Goal: Information Seeking & Learning: Learn about a topic

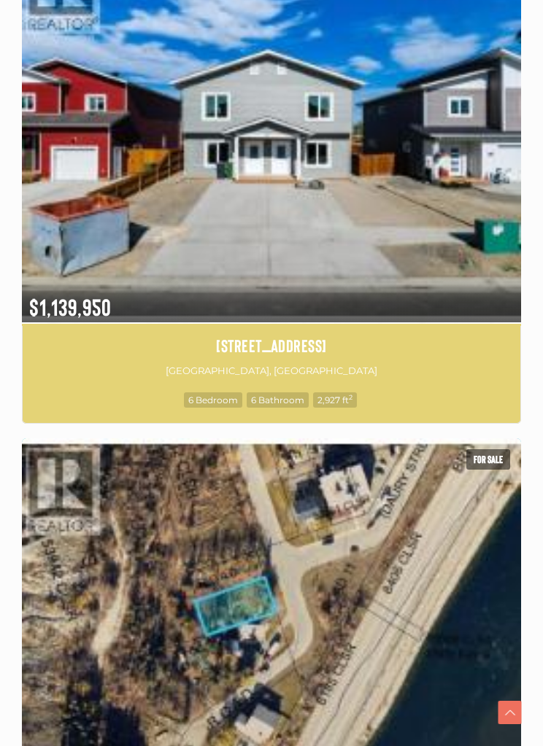
scroll to position [1005, 0]
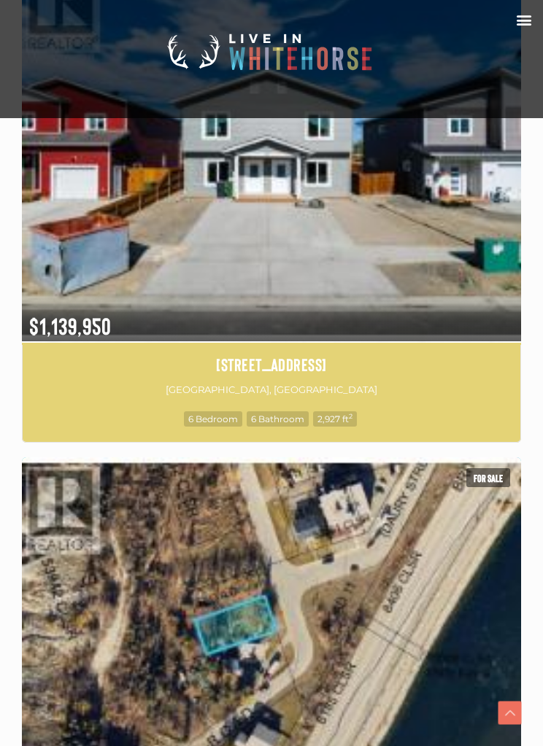
click at [447, 624] on img at bounding box center [271, 650] width 499 height 390
click at [458, 352] on h4 "[STREET_ADDRESS]" at bounding box center [272, 364] width 476 height 25
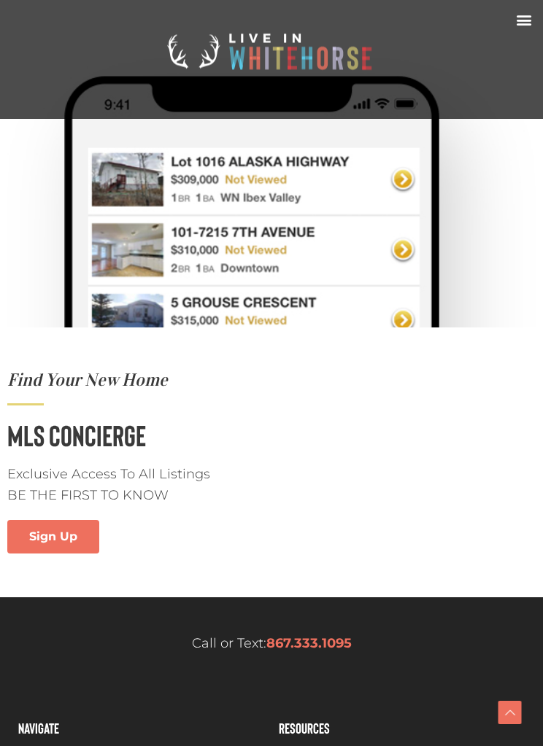
scroll to position [6690, 0]
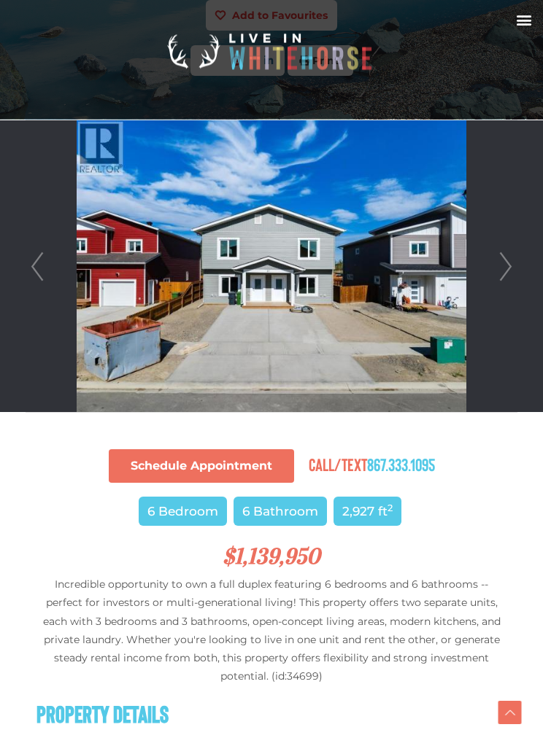
scroll to position [309, 0]
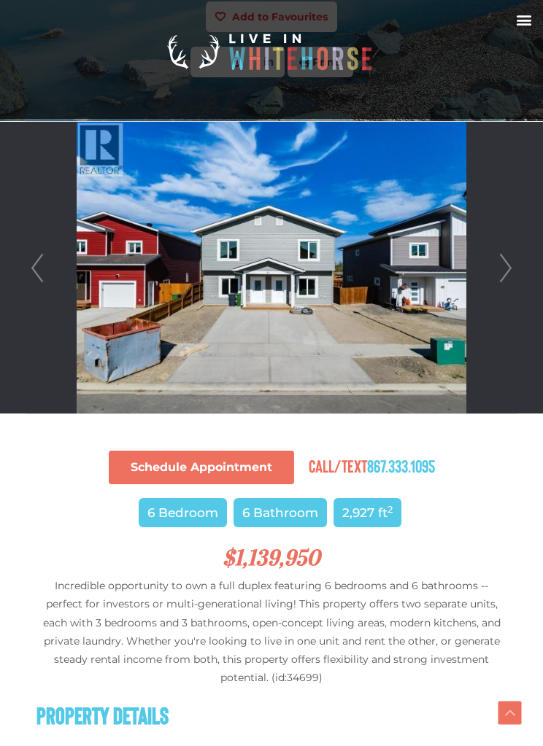
click at [506, 269] on link "Next" at bounding box center [506, 268] width 22 height 292
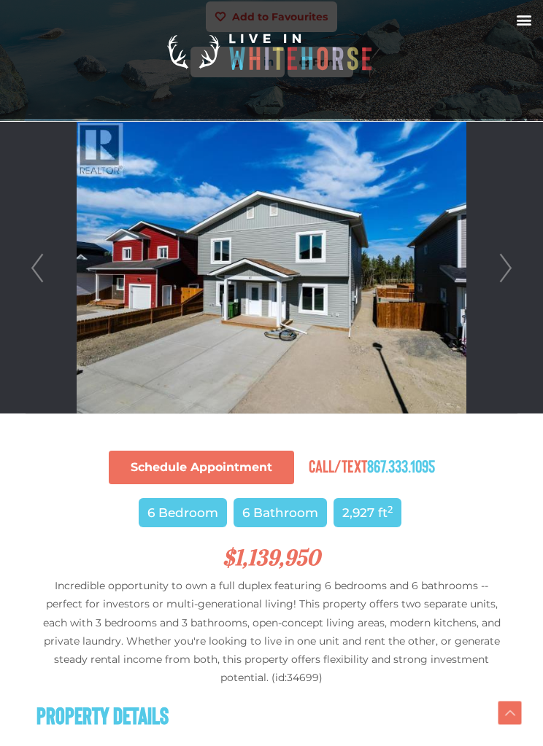
click at [506, 268] on link "Next" at bounding box center [506, 268] width 22 height 292
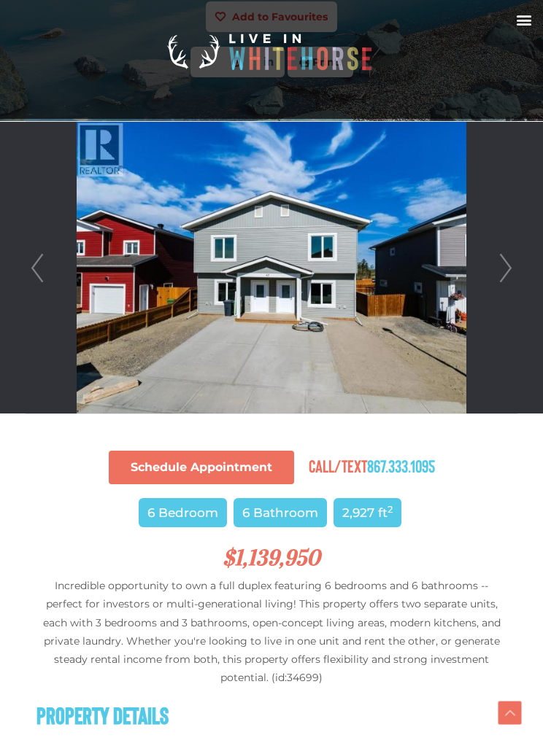
click at [502, 263] on link "Next" at bounding box center [506, 268] width 22 height 292
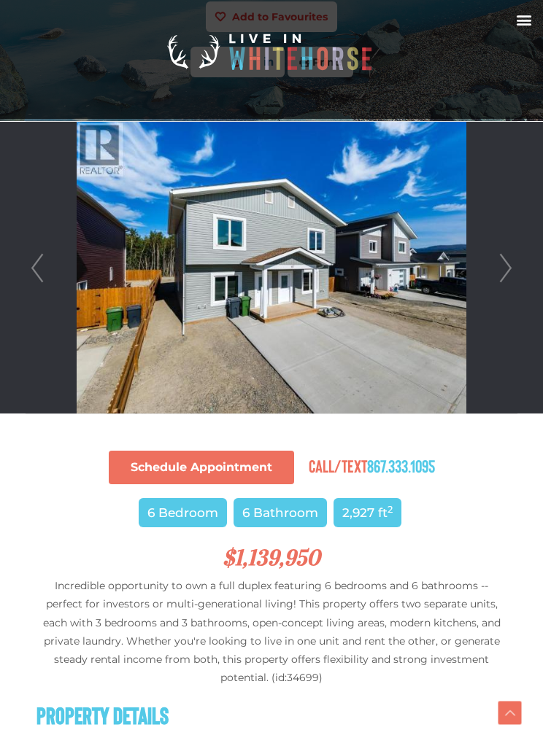
click at [509, 272] on link "Next" at bounding box center [506, 268] width 22 height 292
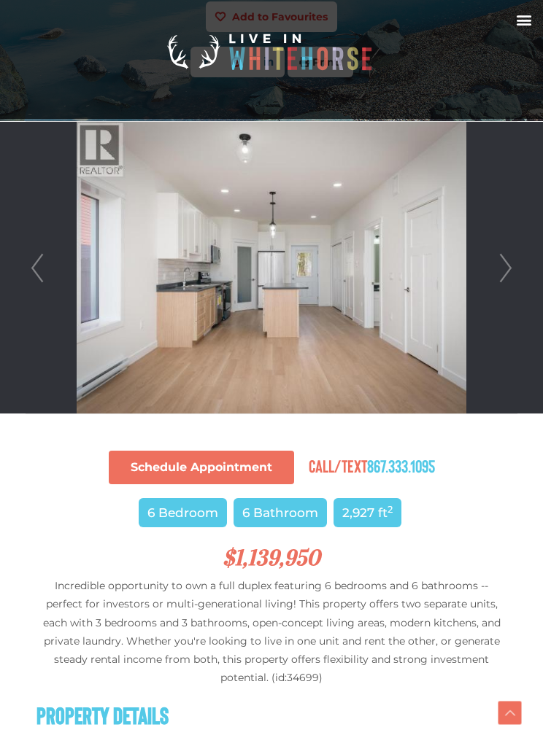
click at [501, 279] on link "Next" at bounding box center [506, 268] width 22 height 292
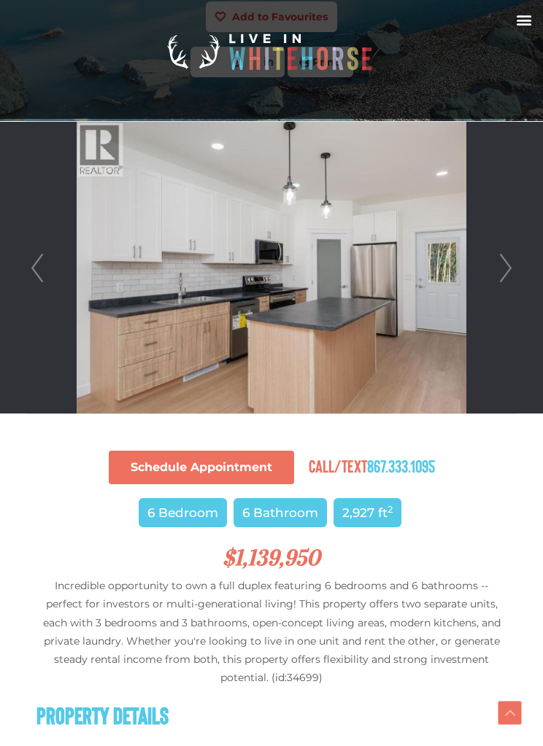
click at [500, 277] on link "Next" at bounding box center [506, 268] width 22 height 292
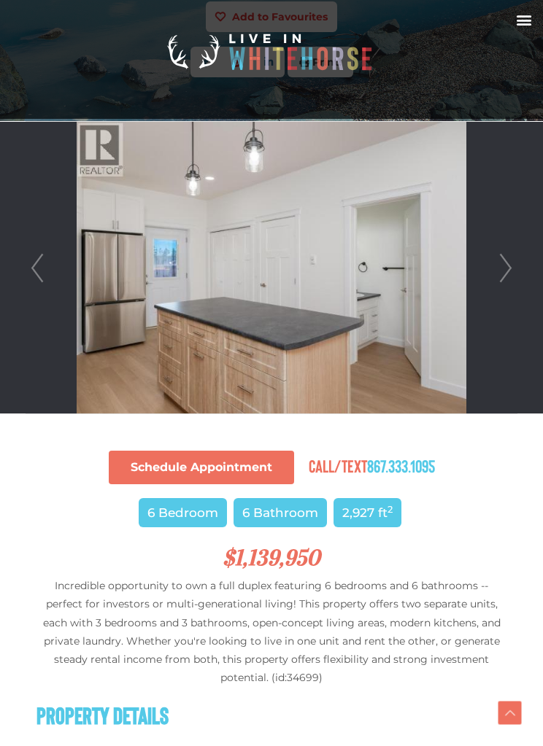
click at [505, 271] on link "Next" at bounding box center [506, 268] width 22 height 292
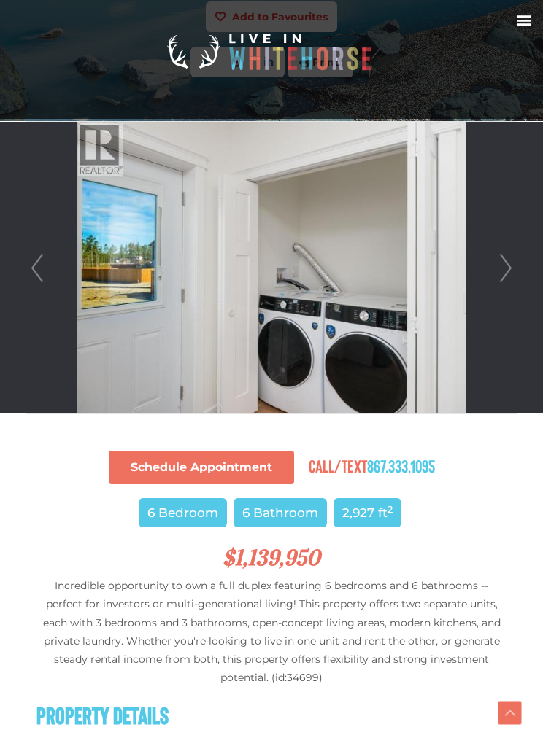
click at [505, 280] on link "Next" at bounding box center [506, 268] width 22 height 292
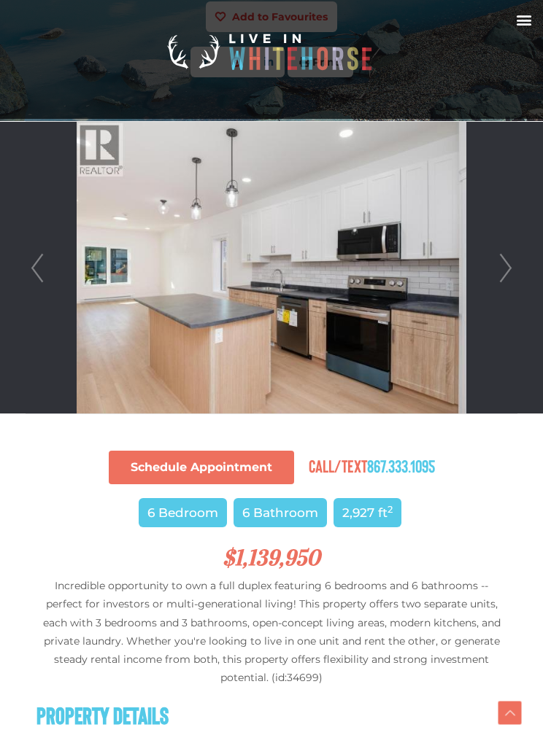
click at [503, 271] on link "Next" at bounding box center [506, 268] width 22 height 292
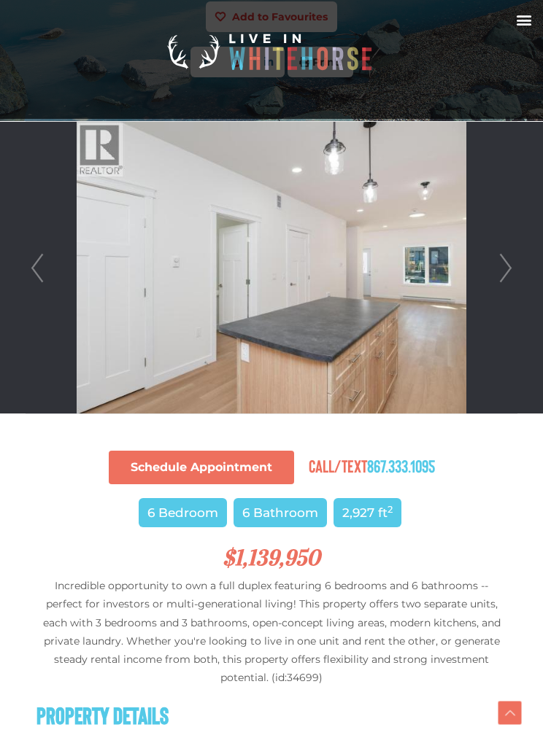
click at [511, 271] on link "Next" at bounding box center [506, 268] width 22 height 292
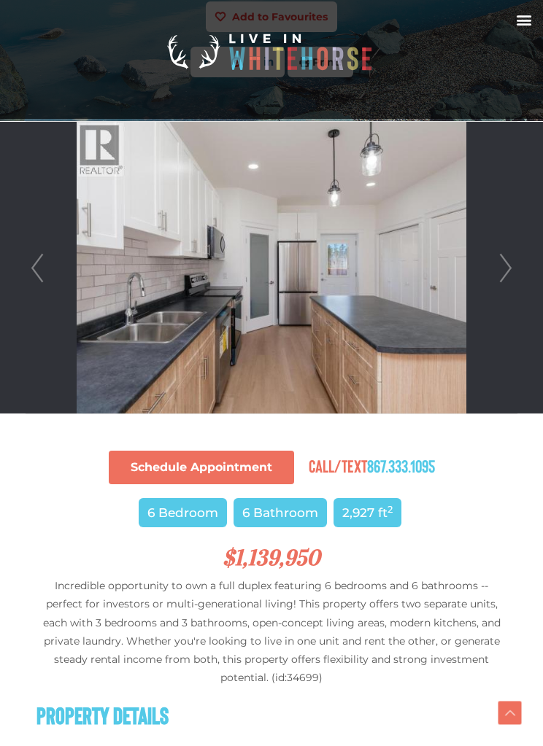
click at [510, 274] on link "Next" at bounding box center [506, 268] width 22 height 292
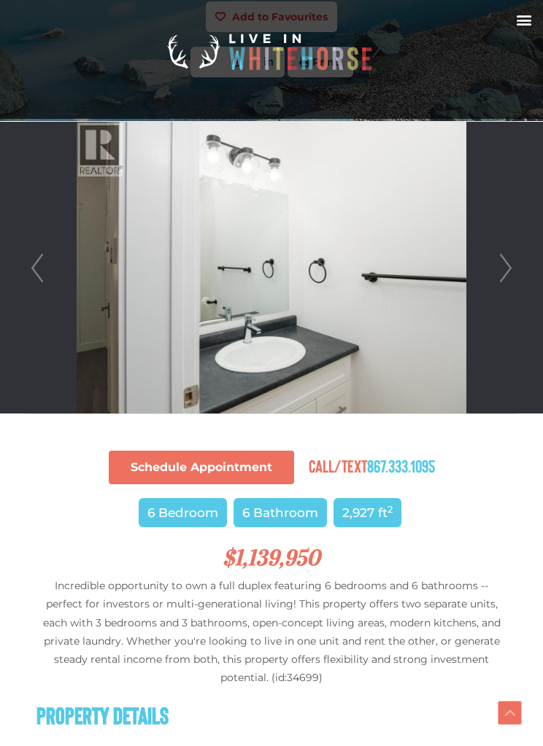
click at [495, 270] on link "Next" at bounding box center [506, 268] width 22 height 292
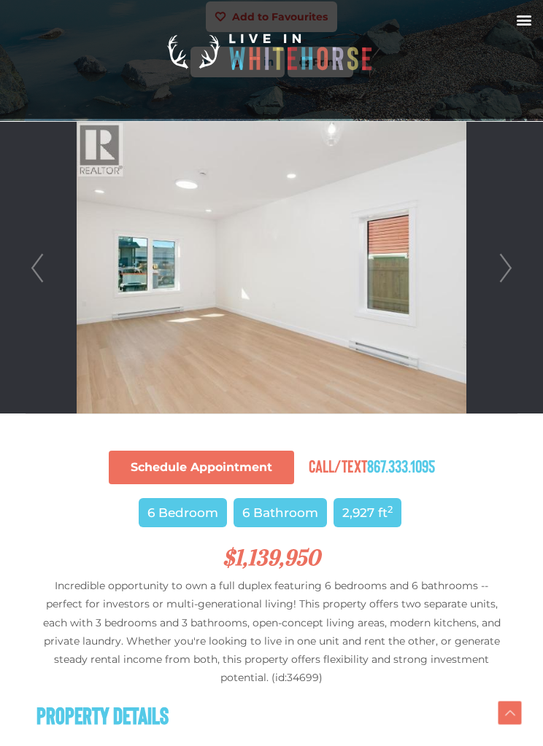
click at [498, 275] on link "Next" at bounding box center [506, 268] width 22 height 292
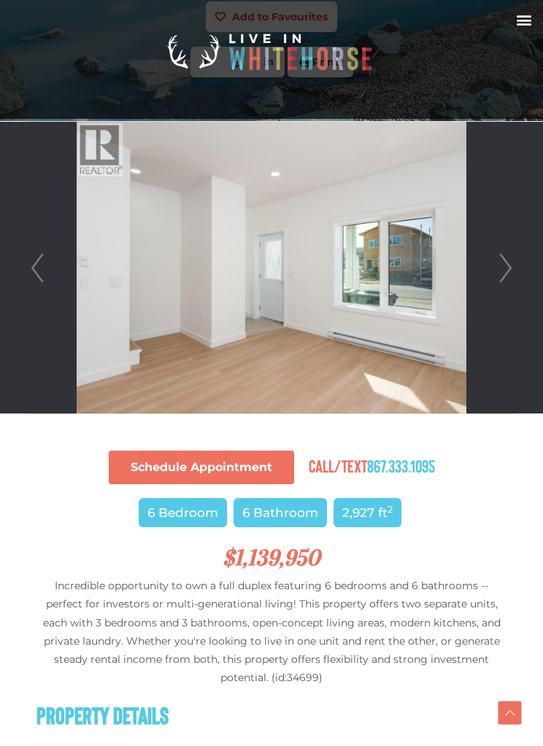
click at [501, 279] on link "Next" at bounding box center [506, 268] width 22 height 292
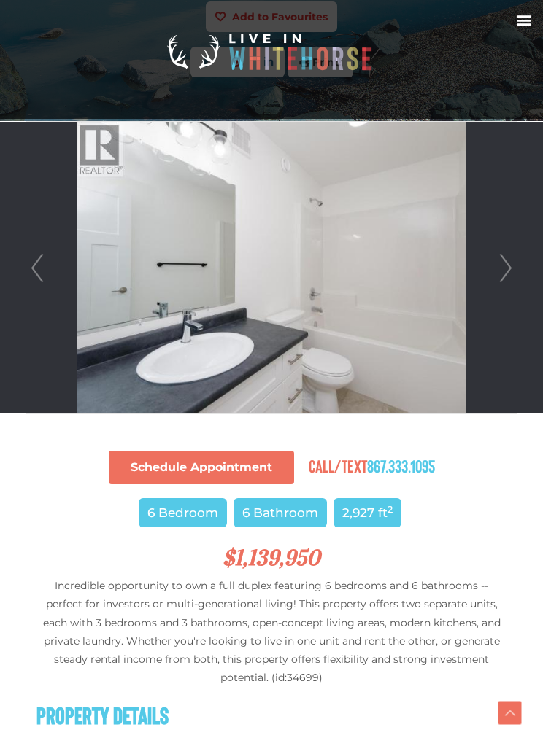
click at [502, 277] on link "Next" at bounding box center [506, 268] width 22 height 292
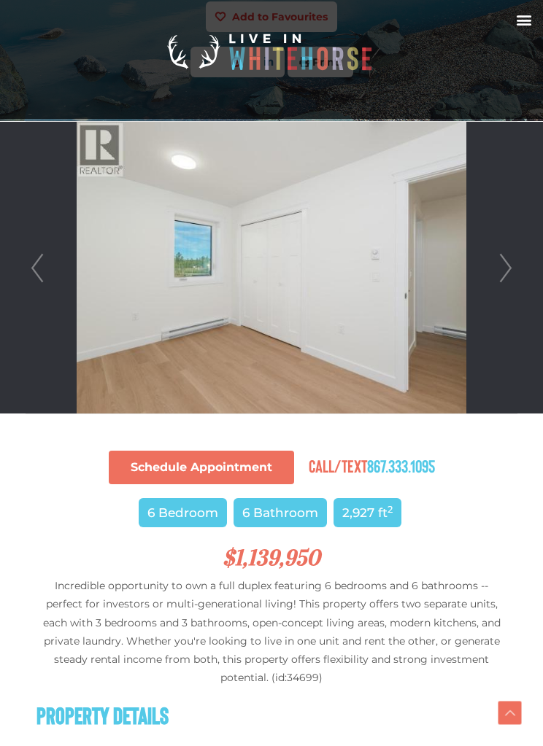
click at [505, 277] on link "Next" at bounding box center [506, 268] width 22 height 292
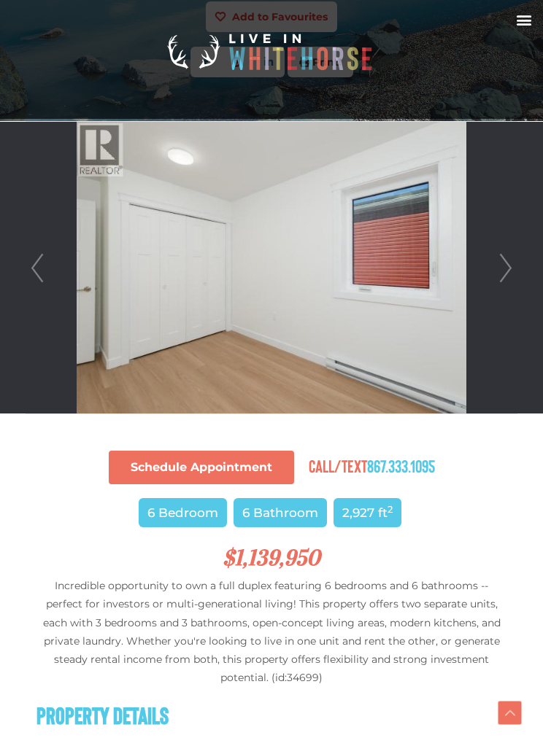
click at [504, 277] on link "Next" at bounding box center [506, 268] width 22 height 292
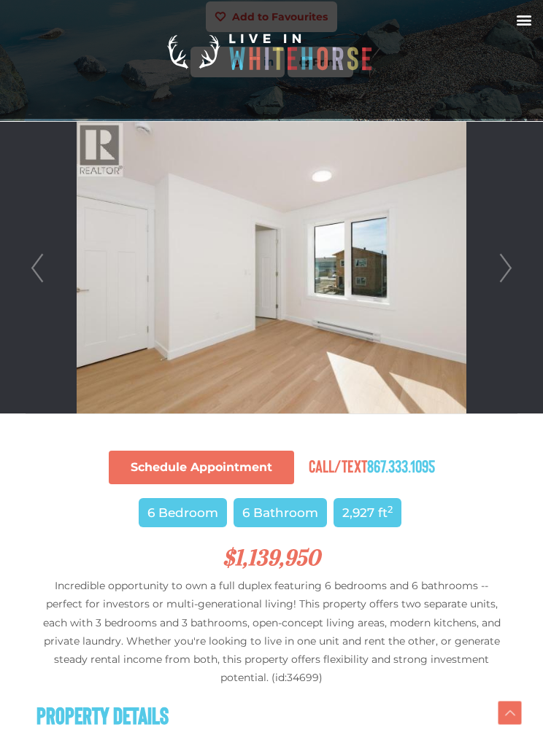
click at [511, 268] on link "Next" at bounding box center [506, 268] width 22 height 292
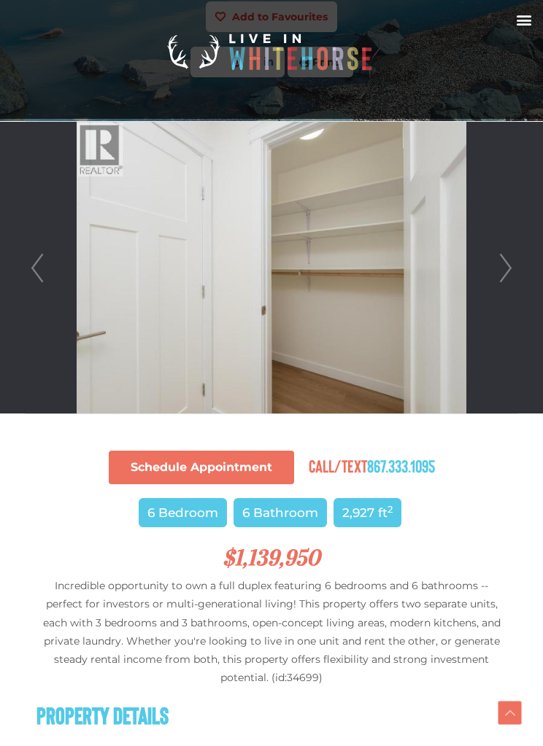
click at [507, 275] on link "Next" at bounding box center [506, 268] width 22 height 292
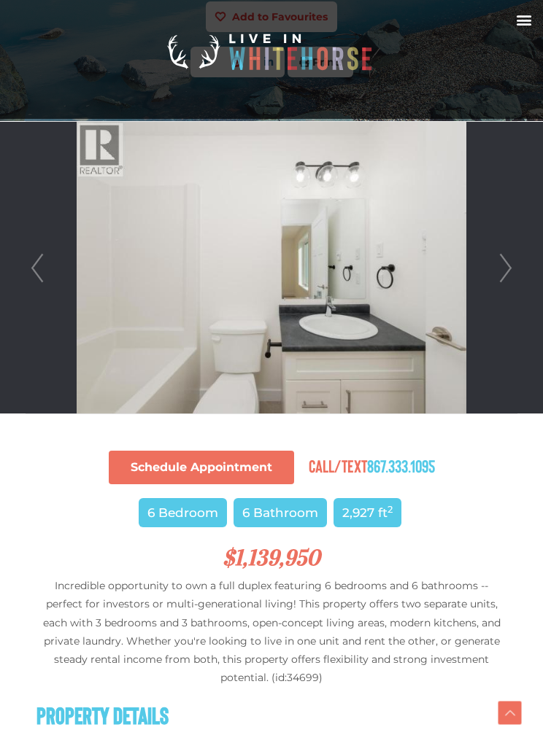
click at [506, 275] on link "Next" at bounding box center [506, 268] width 22 height 292
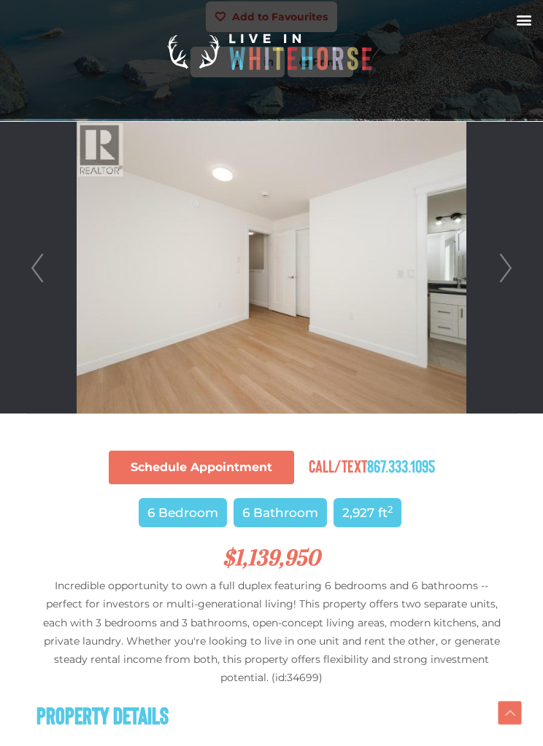
click at [505, 278] on link "Next" at bounding box center [506, 268] width 22 height 292
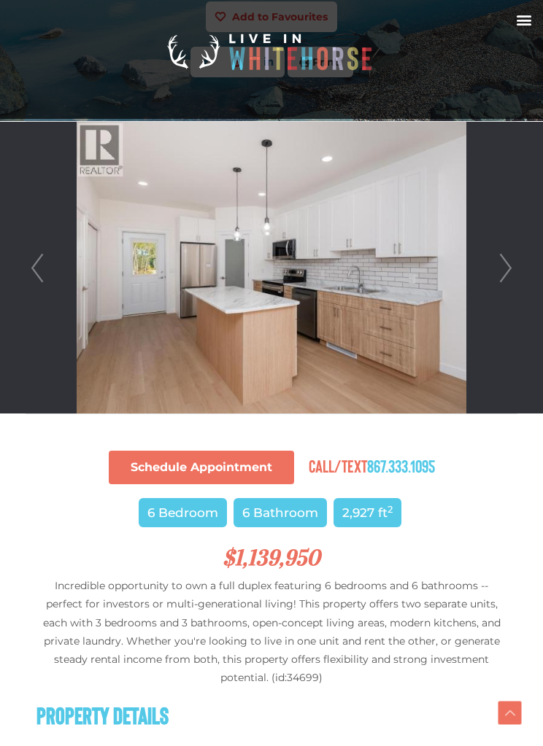
click at [505, 270] on link "Next" at bounding box center [506, 268] width 22 height 292
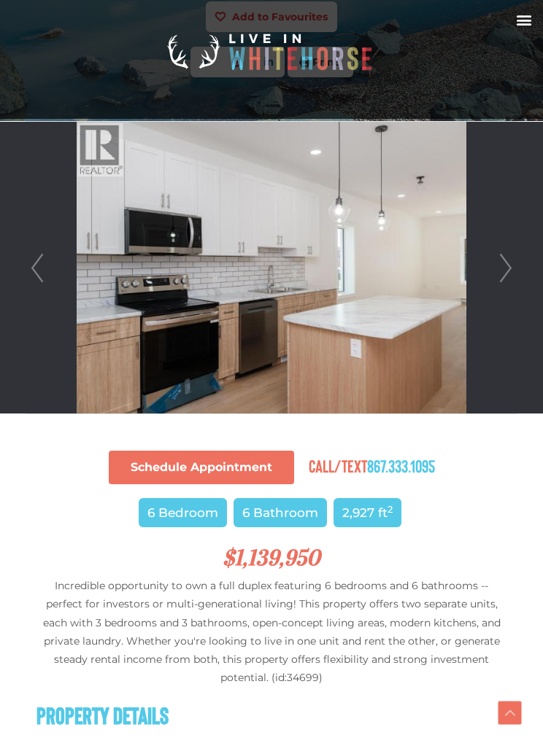
click at [510, 267] on link "Next" at bounding box center [506, 268] width 22 height 292
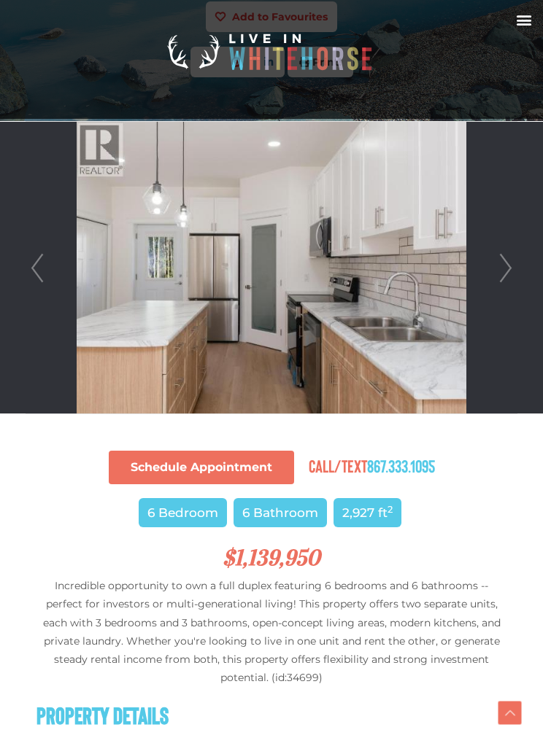
click at [504, 275] on link "Next" at bounding box center [506, 268] width 22 height 292
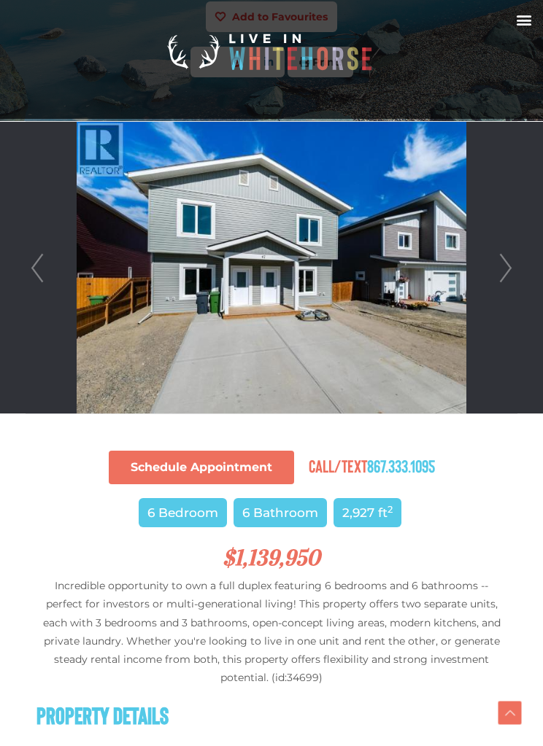
click at [508, 270] on link "Next" at bounding box center [506, 268] width 22 height 292
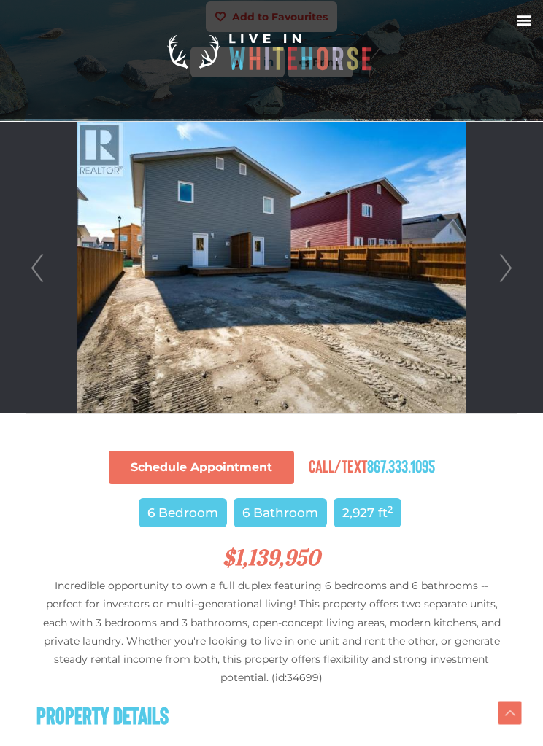
click at [506, 271] on link "Next" at bounding box center [506, 268] width 22 height 292
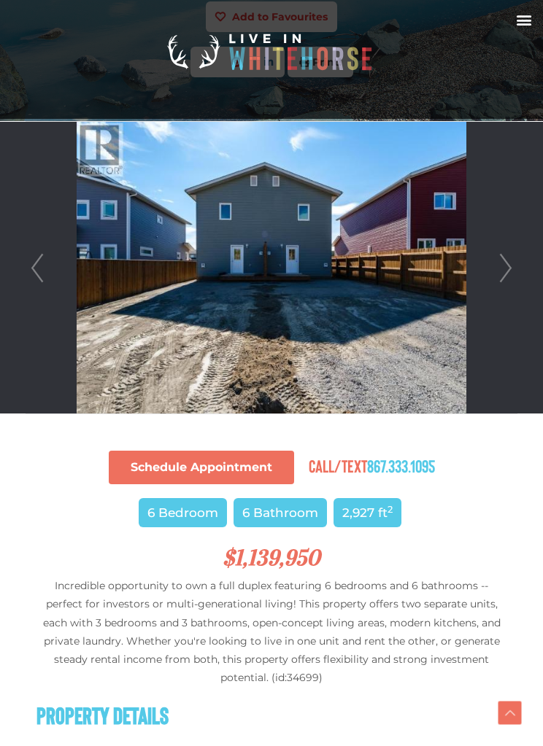
click at [504, 271] on link "Next" at bounding box center [506, 268] width 22 height 292
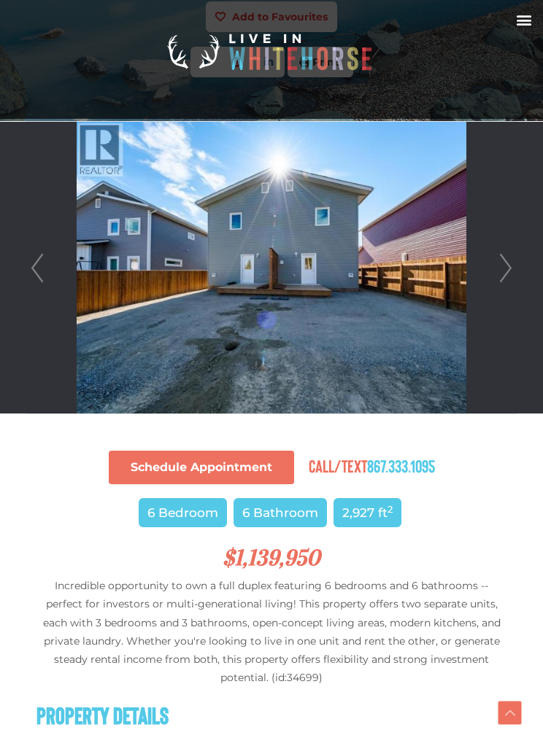
click at [512, 265] on link "Next" at bounding box center [506, 268] width 22 height 292
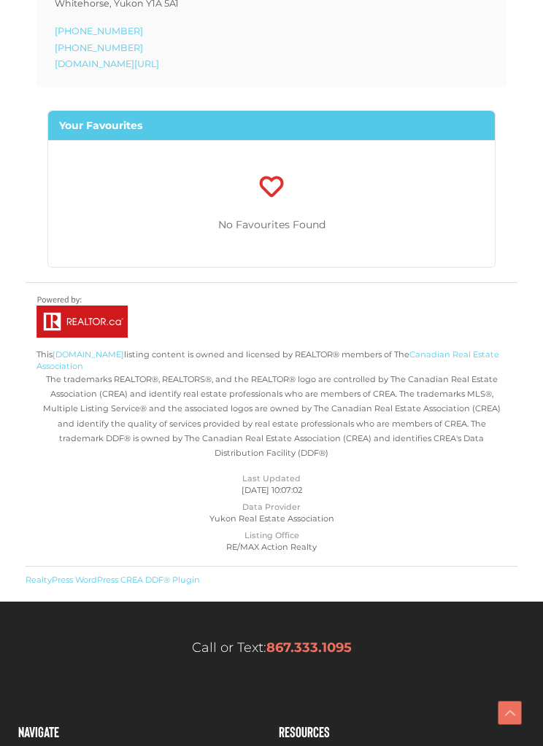
scroll to position [2432, 0]
